Goal: Information Seeking & Learning: Learn about a topic

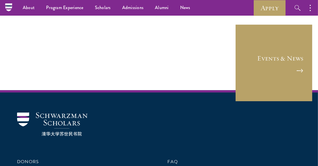
scroll to position [2844, 0]
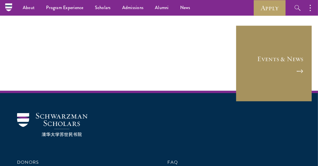
click at [281, 56] on link "Events & News" at bounding box center [274, 63] width 77 height 77
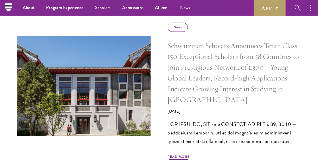
scroll to position [254, 0]
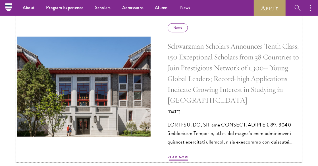
click at [180, 154] on div "News Schwarzman Scholars Announces Tenth Class; 150 Exceptional Scholars from 3…" at bounding box center [235, 92] width 134 height 138
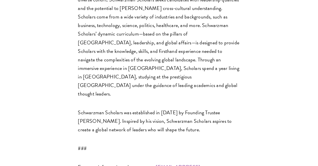
scroll to position [1376, 0]
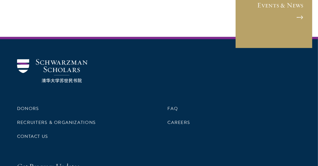
scroll to position [1295, 0]
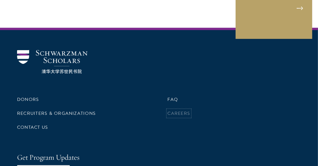
click at [169, 110] on link "Careers" at bounding box center [179, 113] width 23 height 7
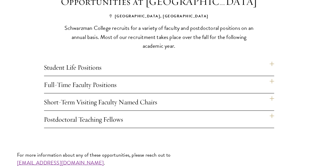
scroll to position [381, 0]
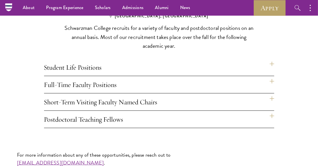
click at [152, 68] on h4 "Student Life Positions" at bounding box center [159, 67] width 231 height 17
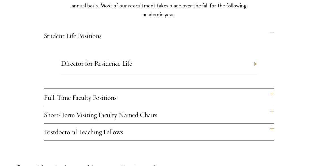
scroll to position [417, 0]
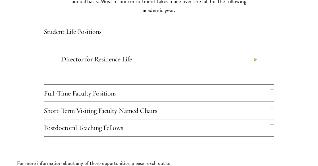
click at [169, 92] on h4 "Full-Time Faculty Positions" at bounding box center [159, 93] width 231 height 17
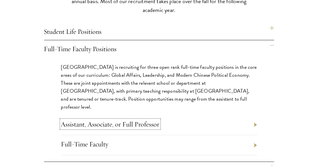
click at [152, 120] on link "Assistant, Associate, or Full Professor" at bounding box center [110, 124] width 98 height 9
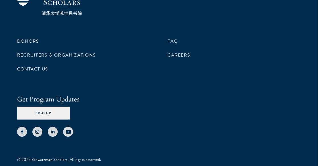
scroll to position [908, 0]
